Goal: Information Seeking & Learning: Find specific fact

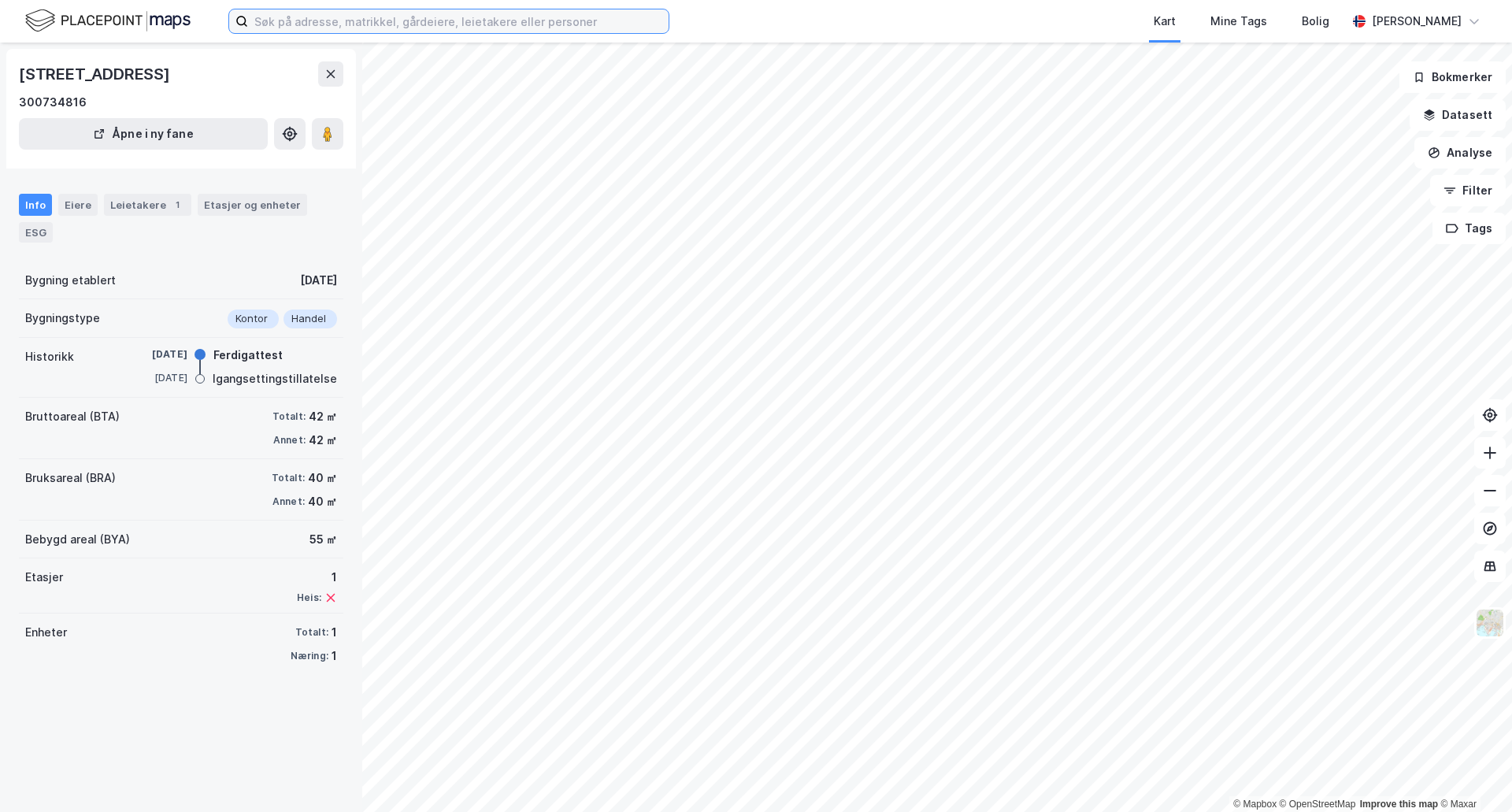
click at [307, 27] on input at bounding box center [457, 21] width 420 height 24
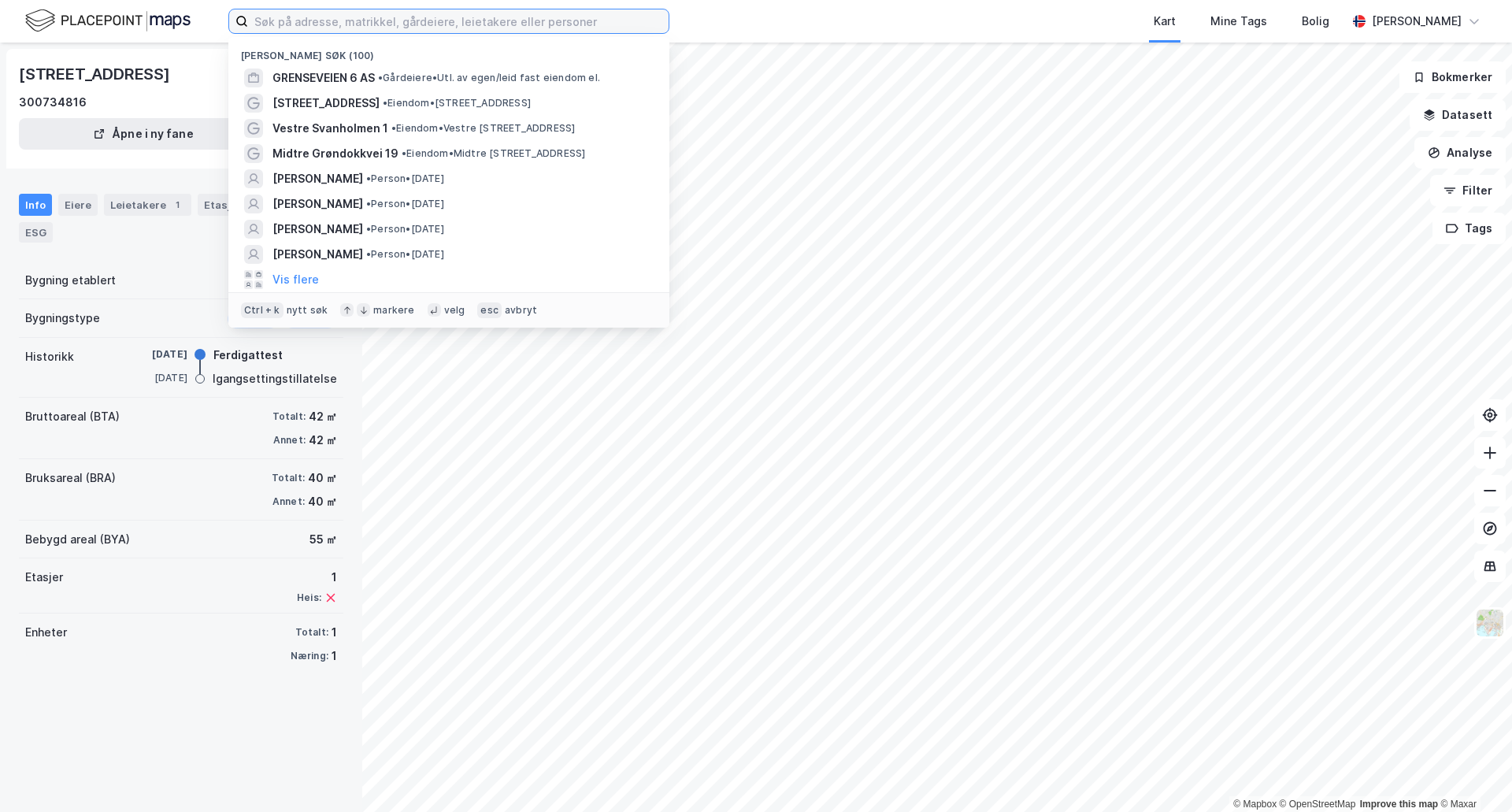
paste input "• [STREET_ADDRESS]"
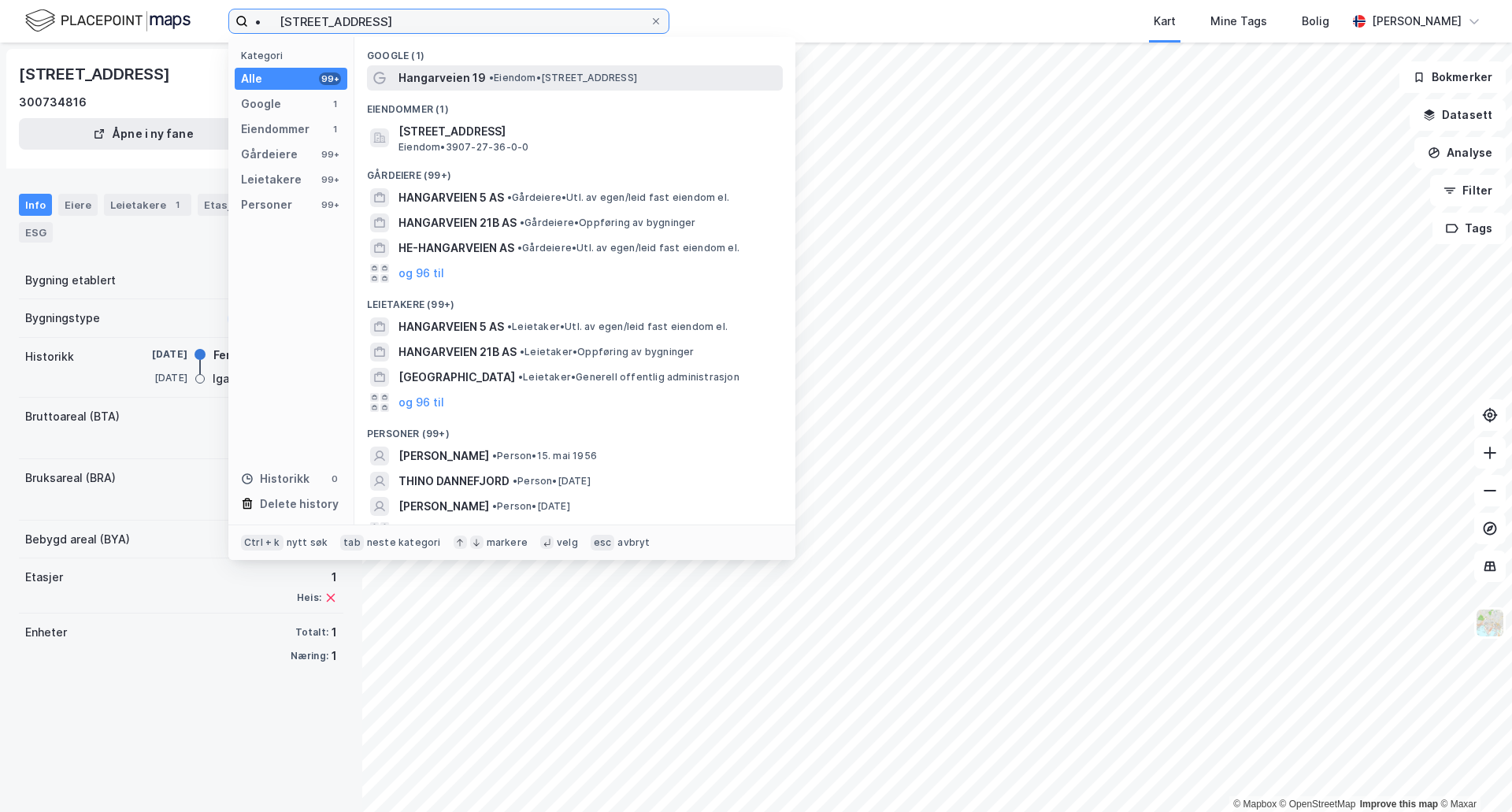
type input "• [STREET_ADDRESS]"
click at [533, 84] on span "• Eiendom • [STREET_ADDRESS]" at bounding box center [563, 77] width 148 height 12
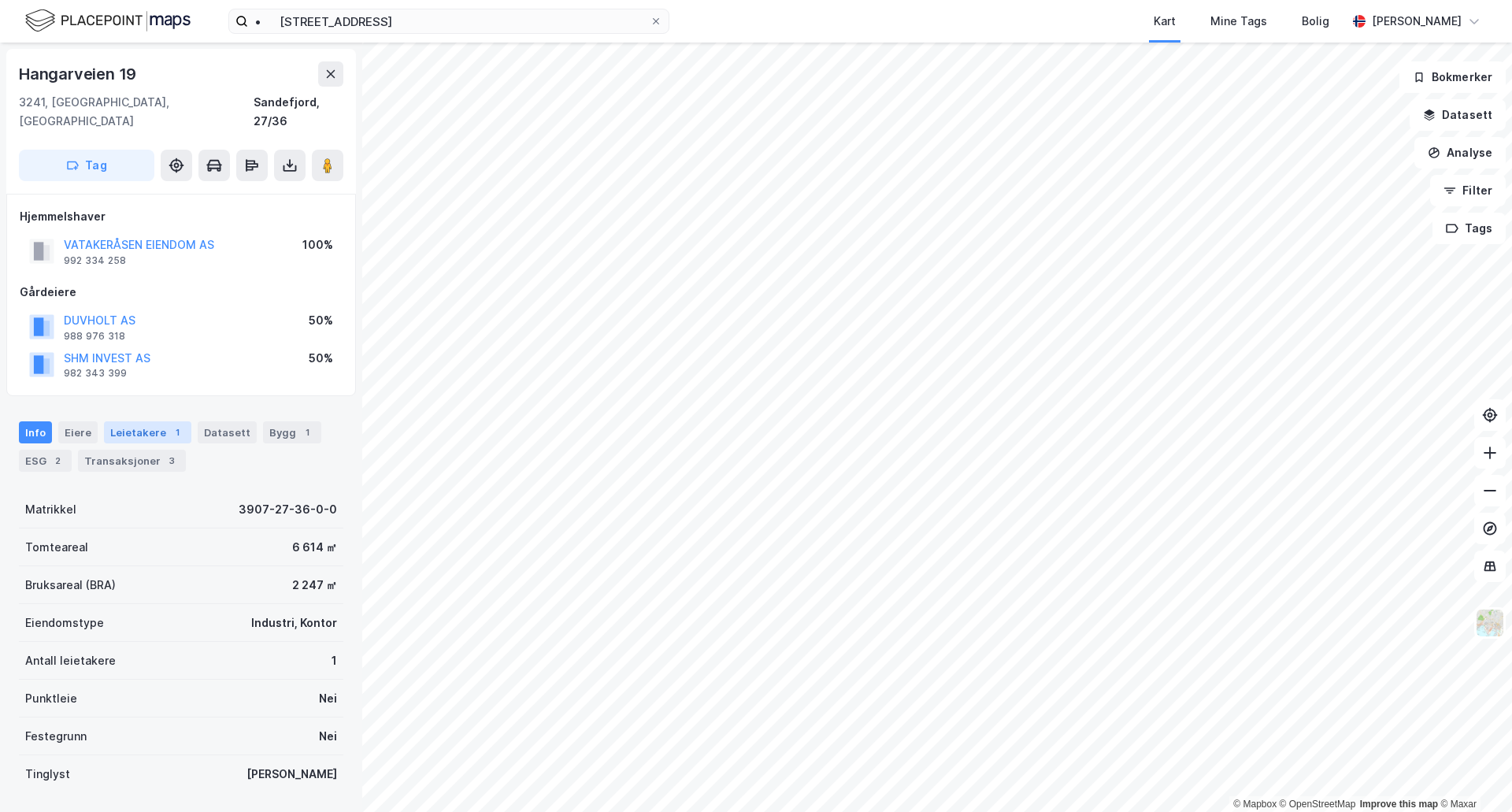
click at [158, 421] on div "Leietakere 1" at bounding box center [147, 432] width 87 height 22
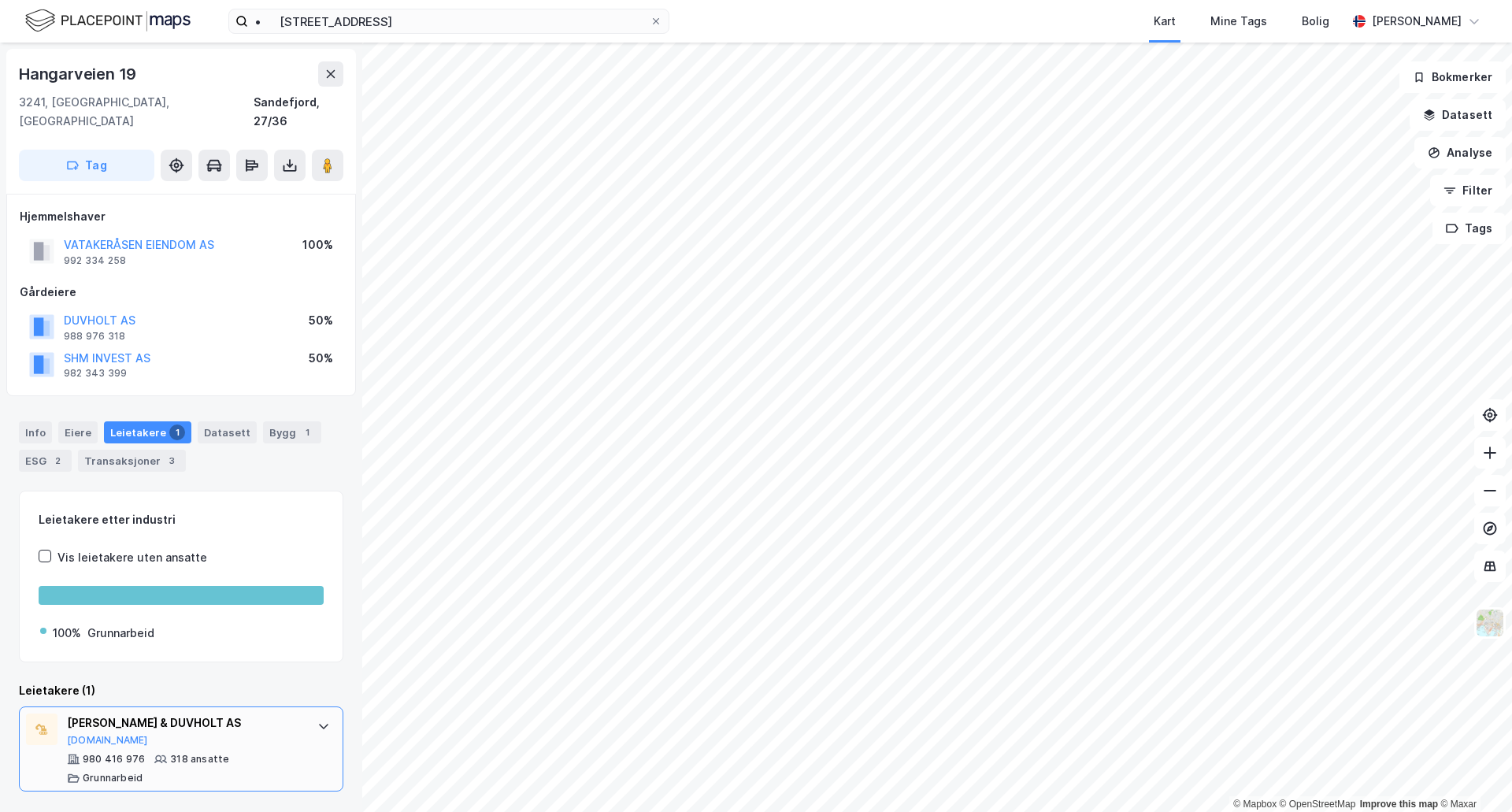
click at [200, 713] on div "[PERSON_NAME] & DUVHOLT AS" at bounding box center [184, 723] width 234 height 19
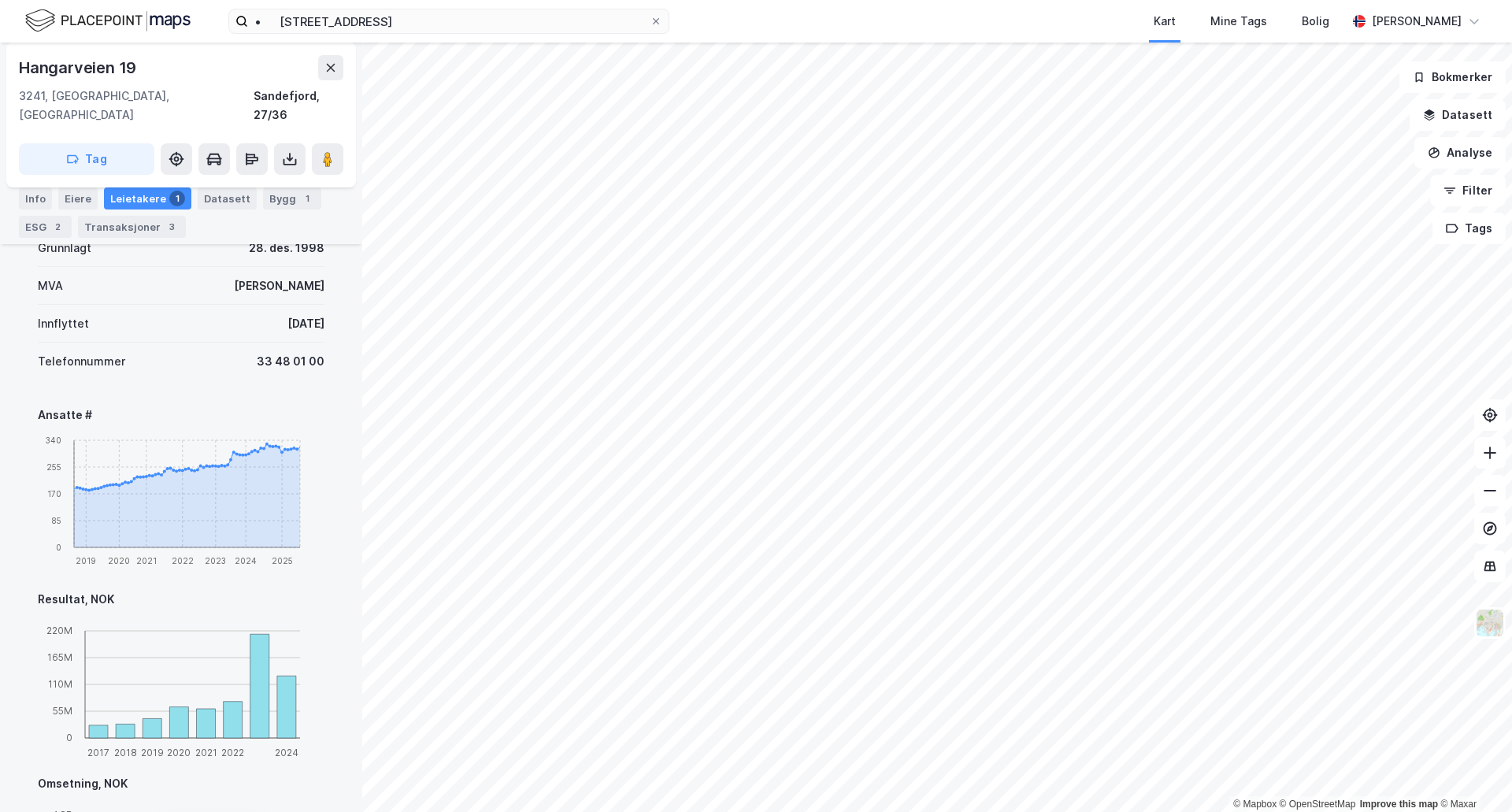
scroll to position [190, 0]
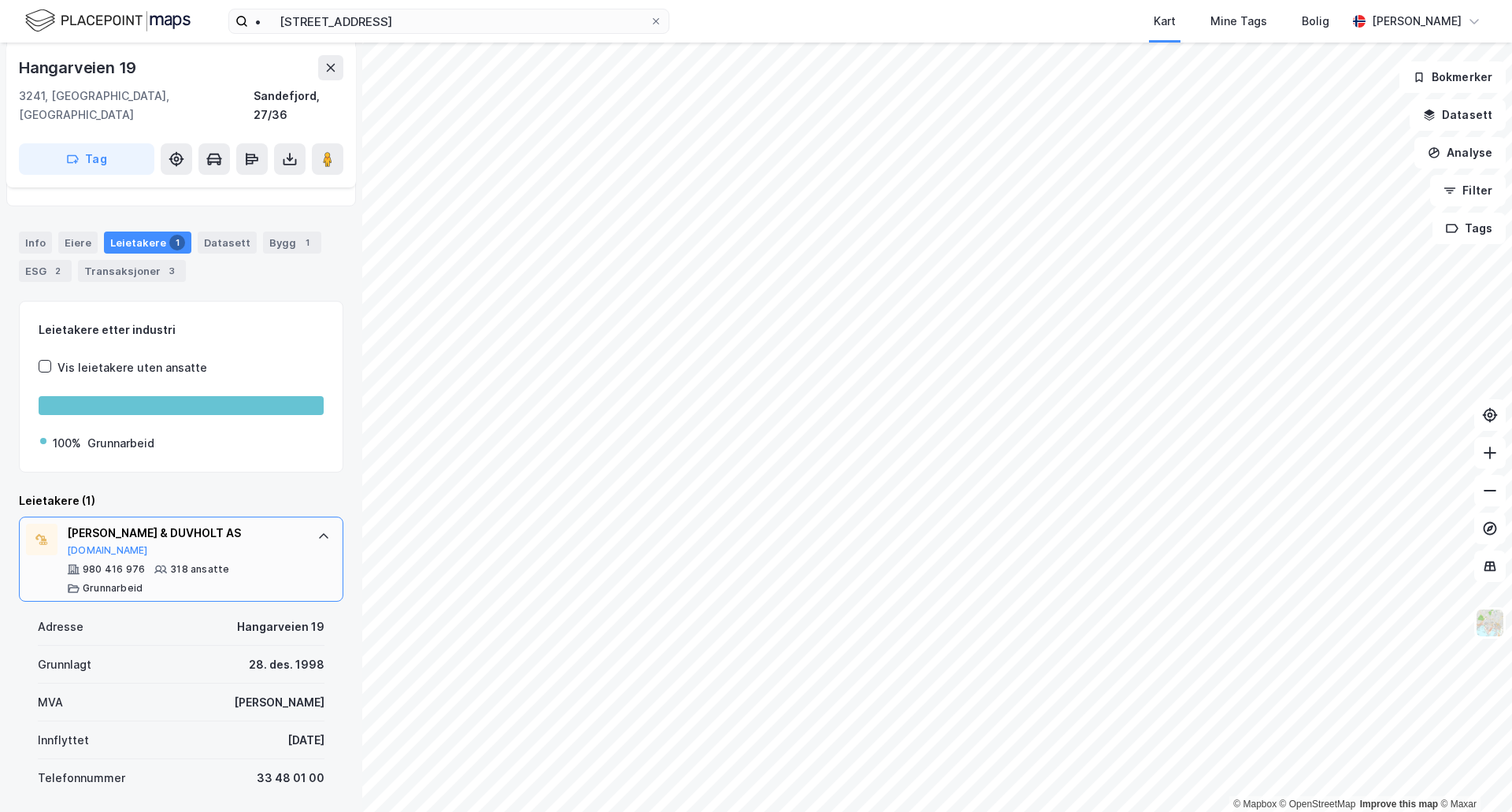
drag, startPoint x: 148, startPoint y: 522, endPoint x: 92, endPoint y: 512, distance: 56.9
click at [92, 524] on div "[PERSON_NAME] & DUVHOLT AS" at bounding box center [184, 533] width 234 height 19
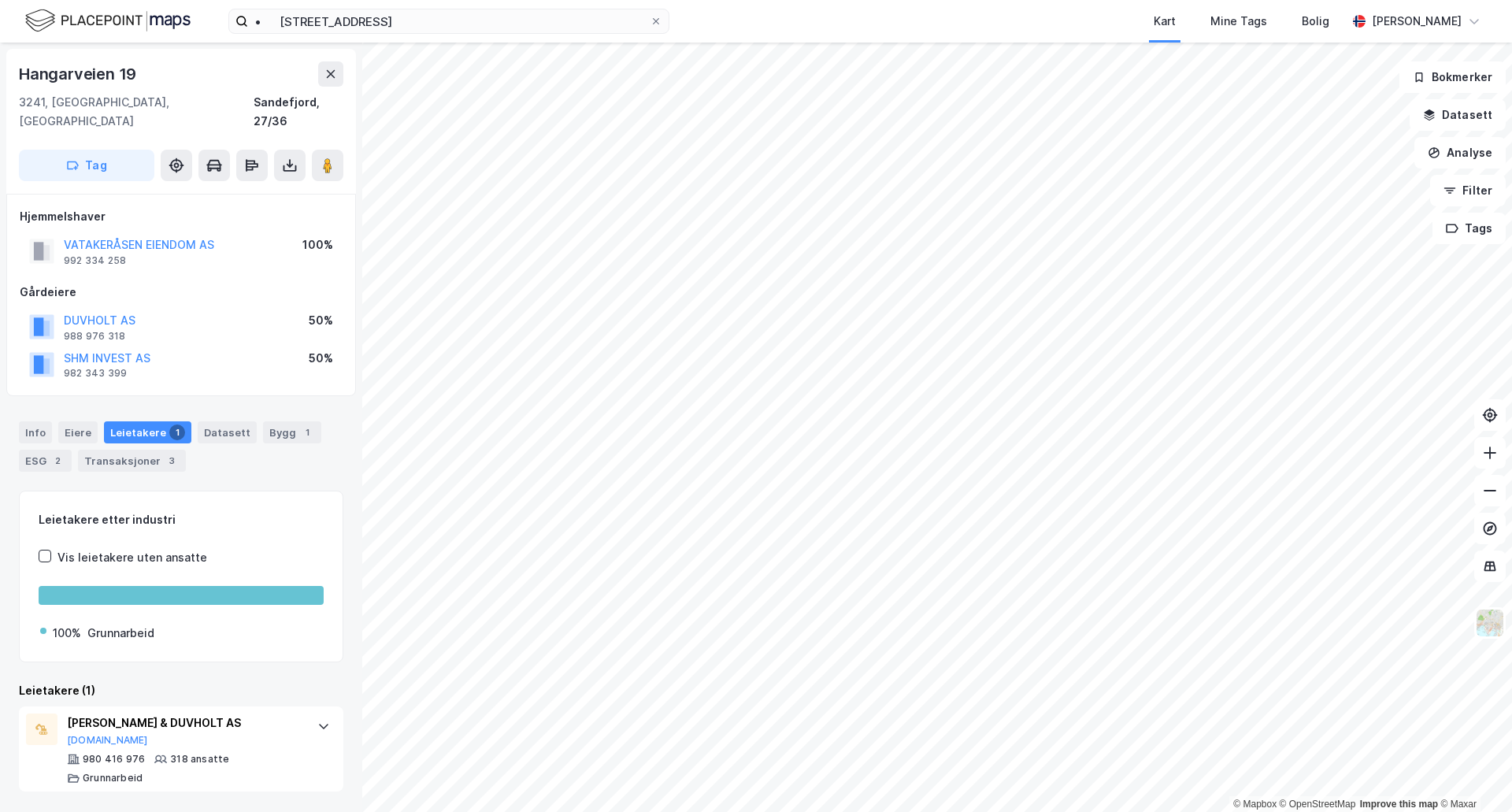
scroll to position [0, 0]
click at [171, 713] on div "[PERSON_NAME] & DUVHOLT AS" at bounding box center [184, 723] width 234 height 19
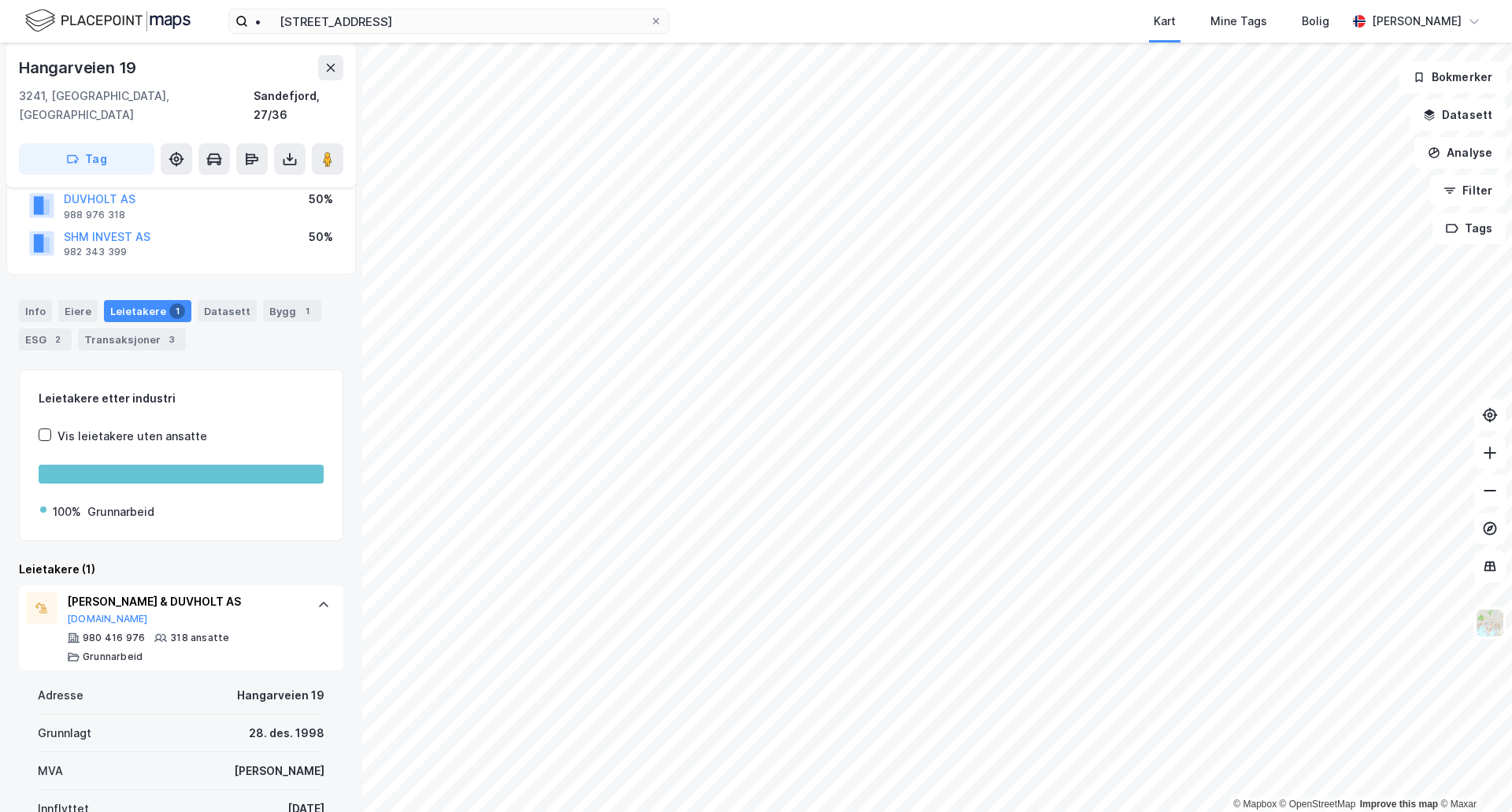
scroll to position [236, 0]
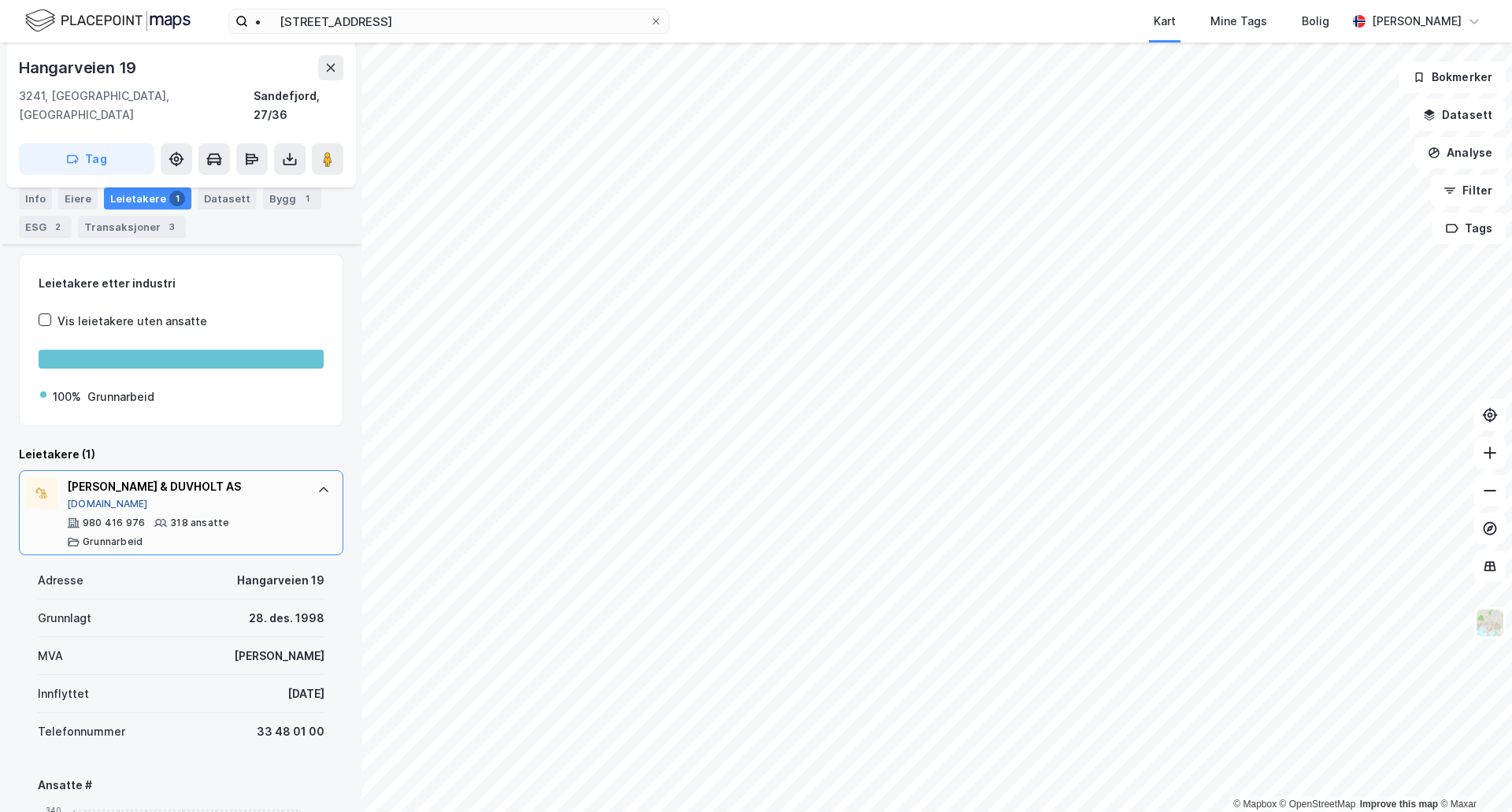
click at [89, 498] on button "[DOMAIN_NAME]" at bounding box center [108, 504] width 81 height 12
